Goal: Task Accomplishment & Management: Manage account settings

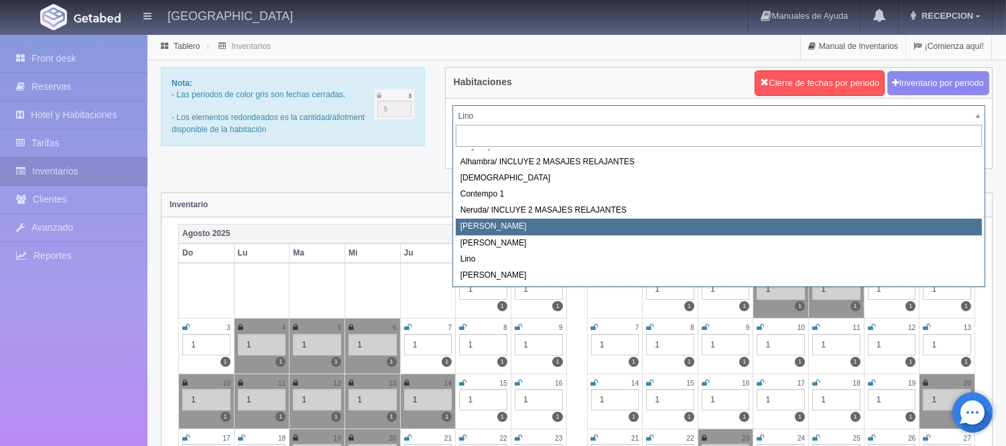
scroll to position [1, 0]
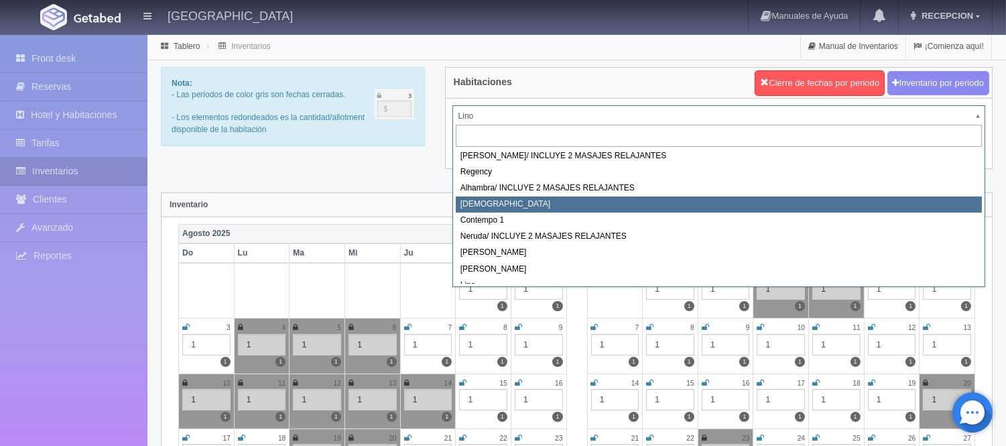
select select "720"
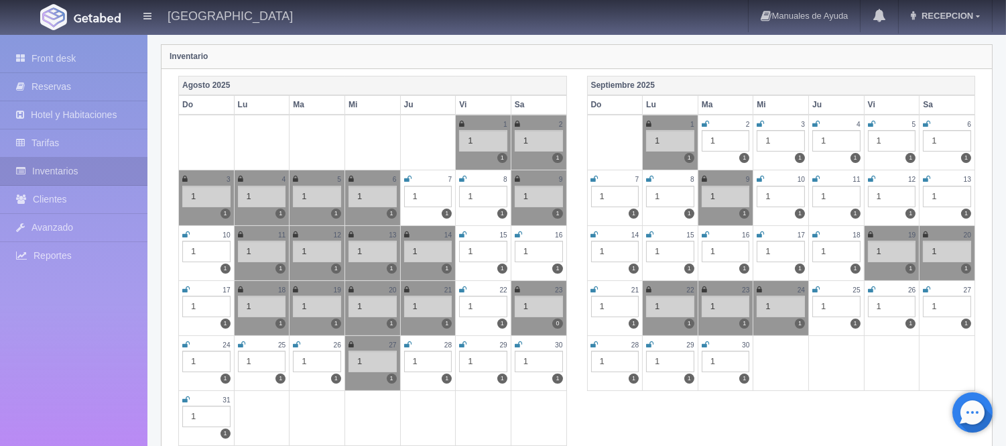
scroll to position [149, 0]
click at [814, 287] on icon at bounding box center [816, 289] width 7 height 8
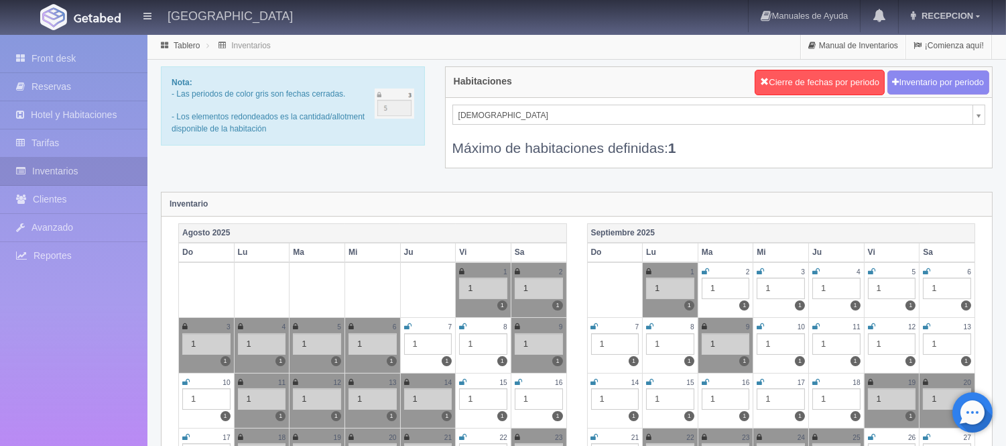
scroll to position [0, 0]
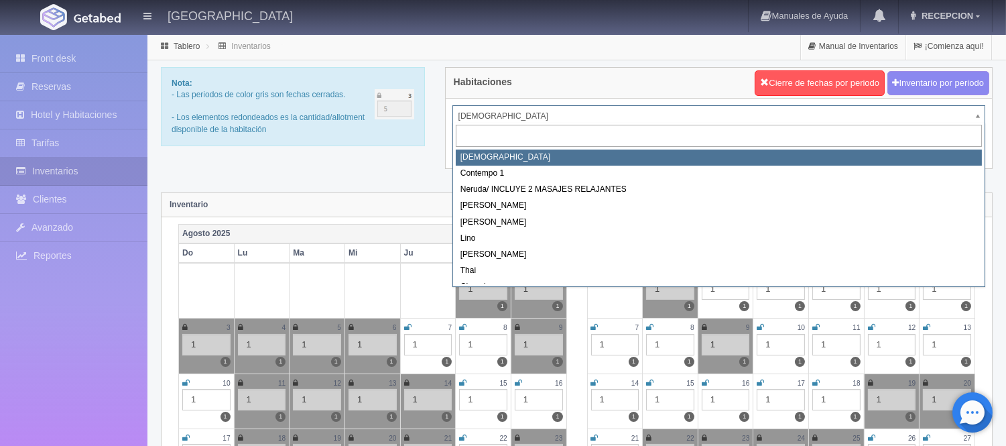
scroll to position [74, 0]
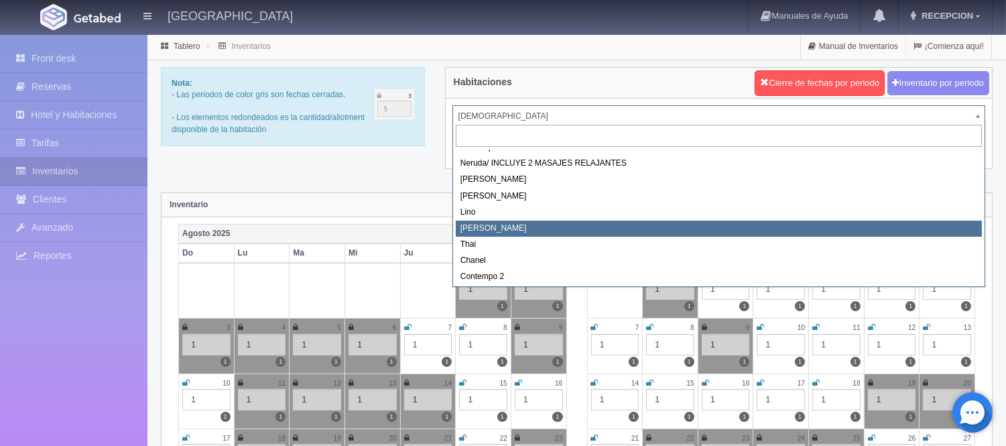
select select "726"
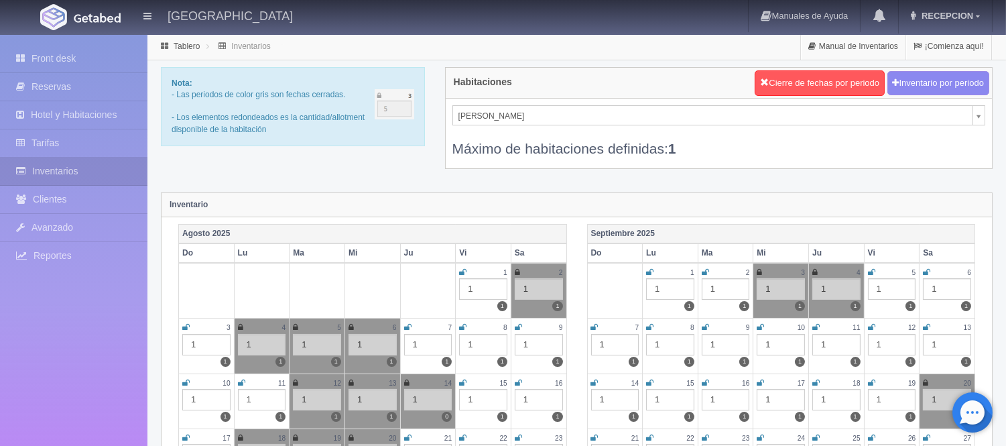
scroll to position [149, 0]
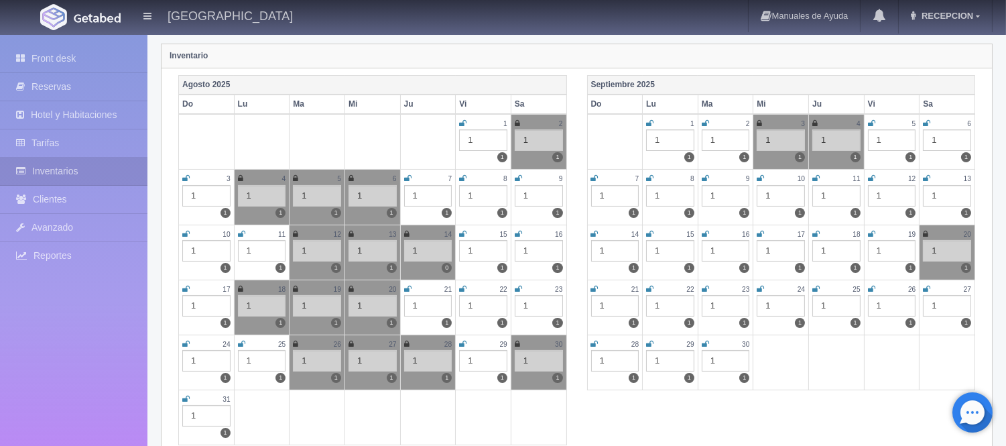
click at [648, 286] on icon at bounding box center [649, 289] width 7 height 8
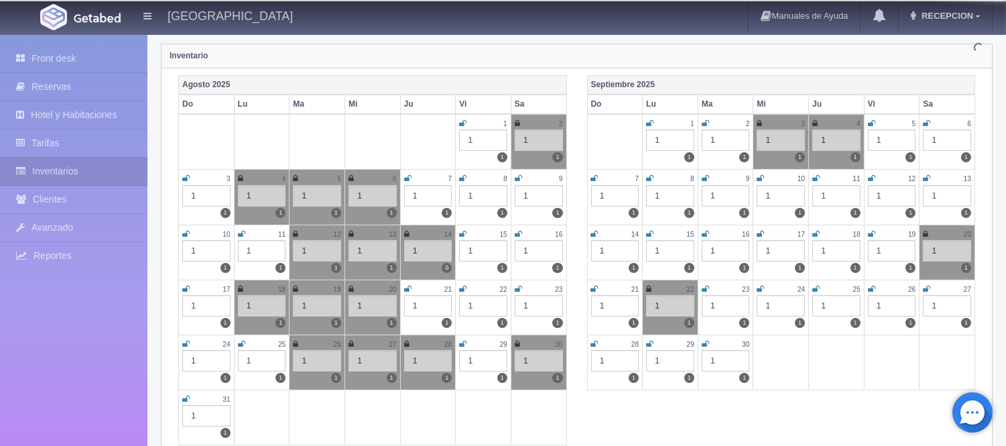
click at [706, 288] on icon at bounding box center [705, 289] width 7 height 8
click at [760, 285] on icon at bounding box center [760, 289] width 7 height 8
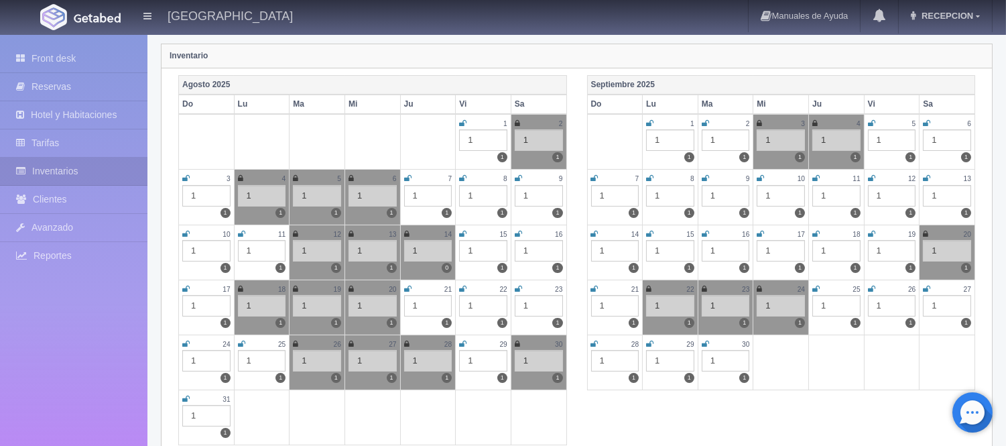
click at [815, 286] on icon at bounding box center [816, 289] width 7 height 8
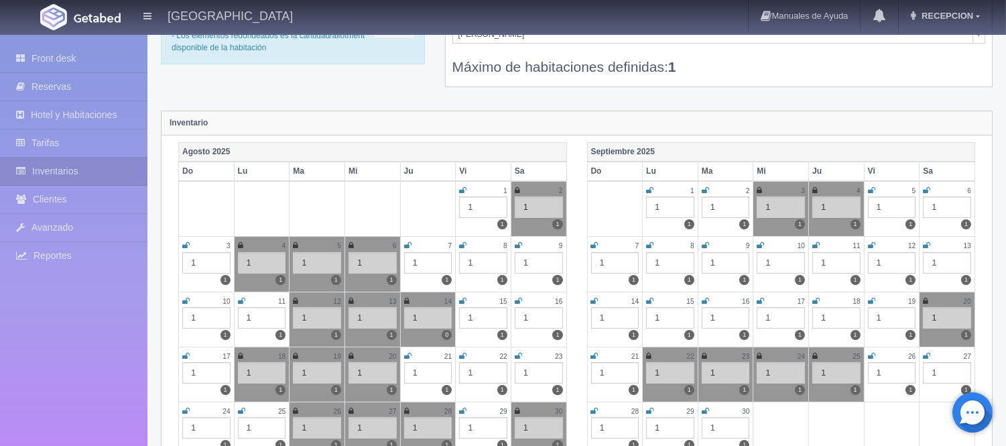
scroll to position [0, 0]
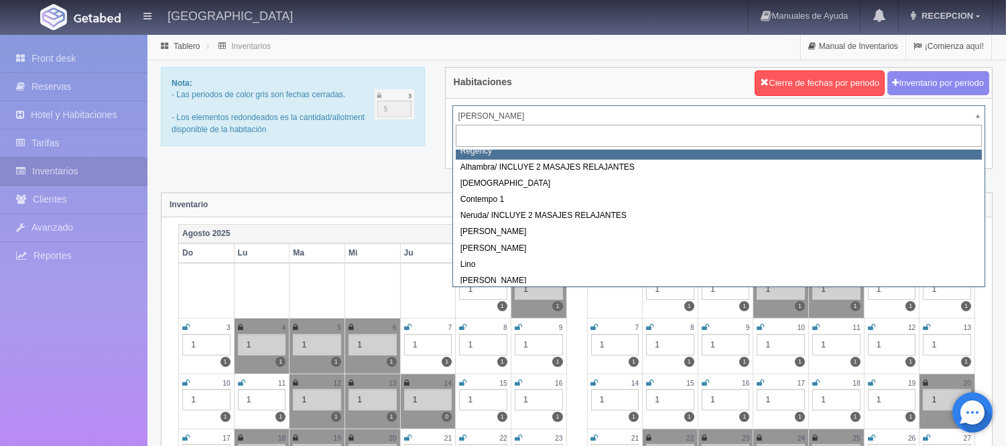
scroll to position [16, 0]
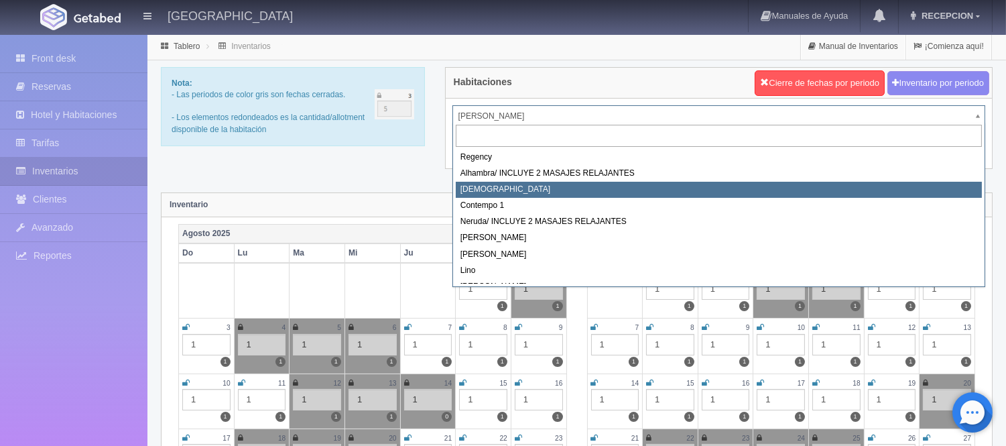
select select "720"
